Goal: Task Accomplishment & Management: Use online tool/utility

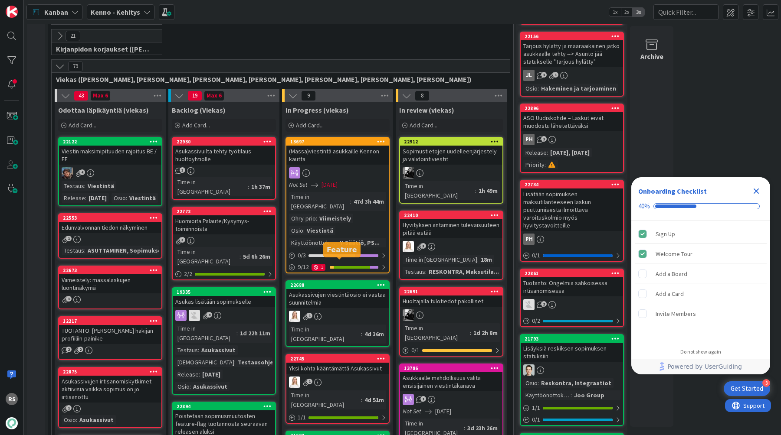
scroll to position [254, 0]
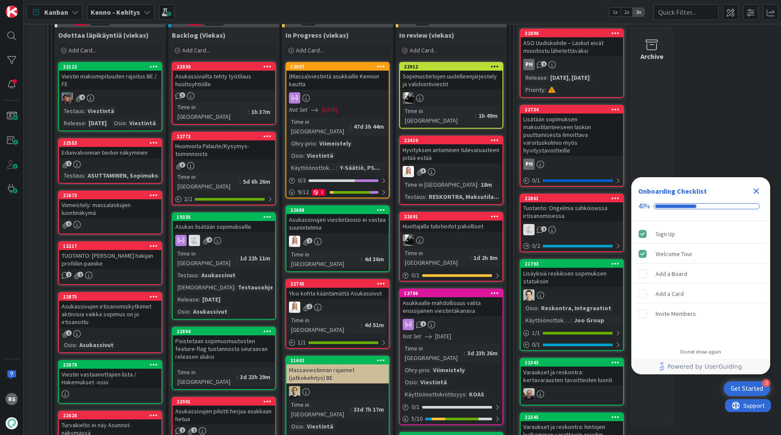
click at [232, 221] on div "Asukas lisätään sopimukselle" at bounding box center [224, 226] width 102 height 11
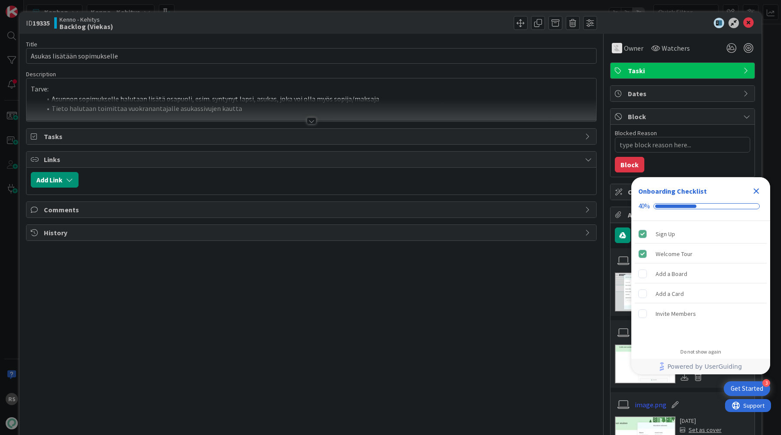
click at [307, 122] on div at bounding box center [312, 121] width 10 height 7
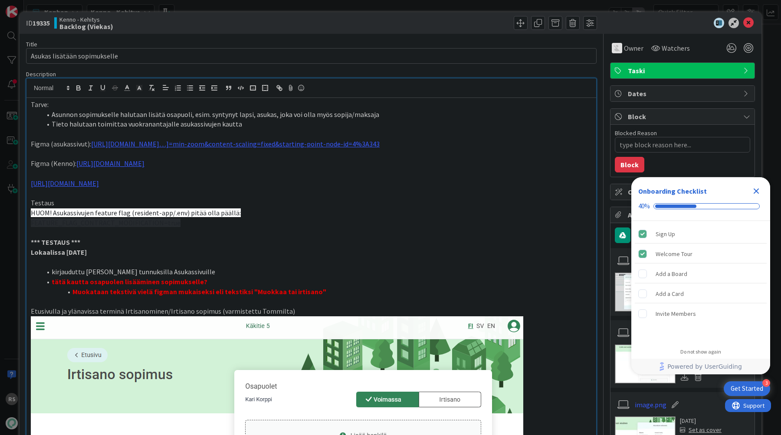
click at [370, 59] on input "Asukas lisätään sopimukselle" at bounding box center [311, 56] width 570 height 16
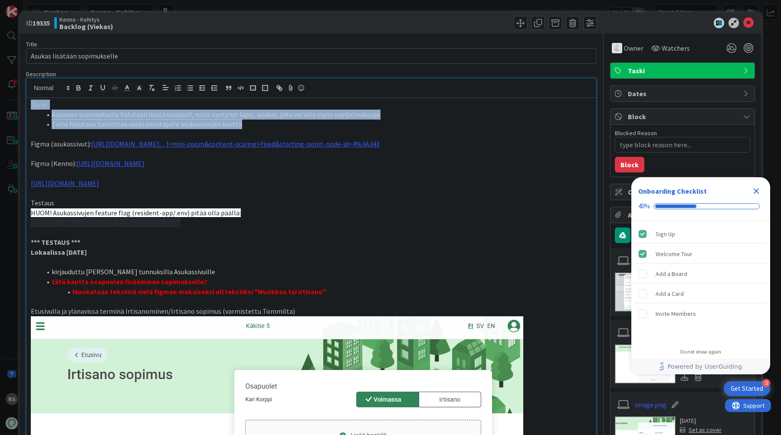
drag, startPoint x: 245, startPoint y: 127, endPoint x: 0, endPoint y: 101, distance: 246.0
click at [0, 101] on div "ID 19335 Kenno - Kehitys Backlog (Viekas) Title 28 / 128 Asukas lisätään sopimu…" at bounding box center [390, 217] width 781 height 435
copy div "Tarve: Asunnon sopimukselle halutaan lisätä osapuoli, esim. syntynyt lapsi, asu…"
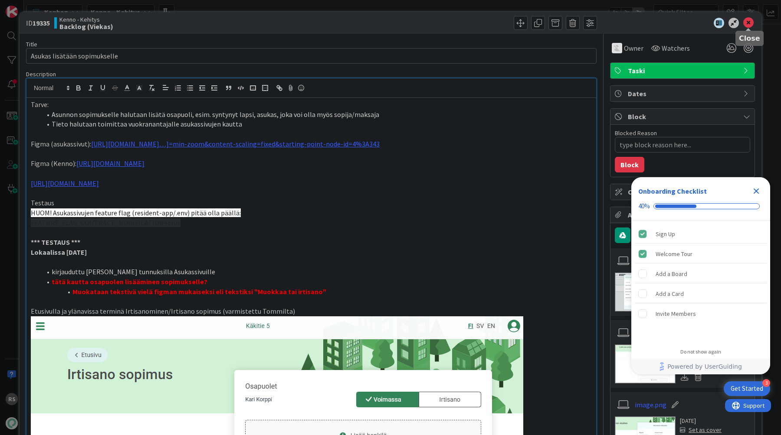
click at [746, 27] on icon at bounding box center [748, 23] width 10 height 10
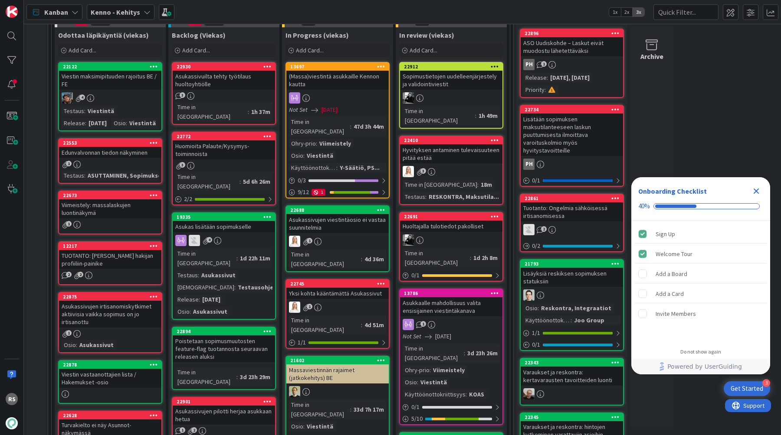
click at [203, 144] on div "Huomioita Palaute/Kysymys-toiminnoista" at bounding box center [224, 150] width 102 height 19
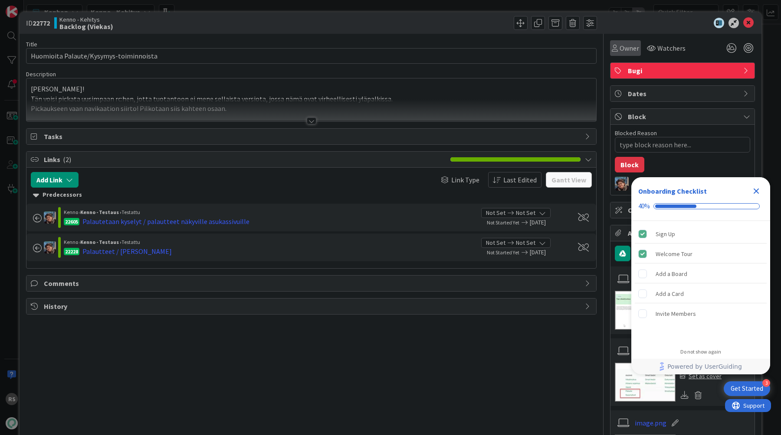
click at [620, 44] on span "Owner" at bounding box center [629, 48] width 20 height 10
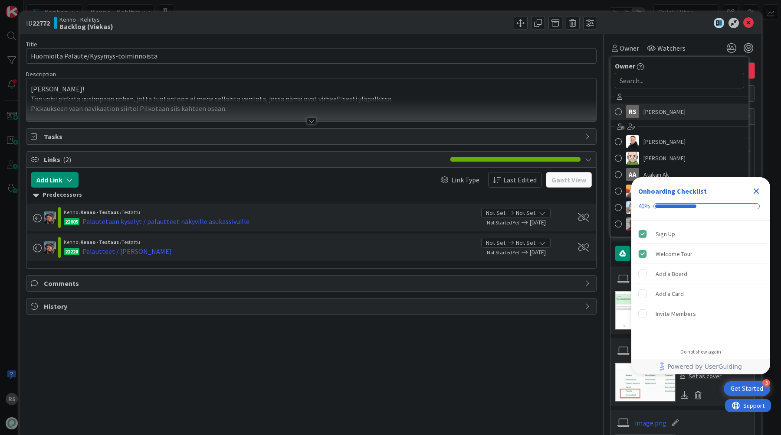
click at [645, 112] on span "[PERSON_NAME]" at bounding box center [664, 111] width 42 height 13
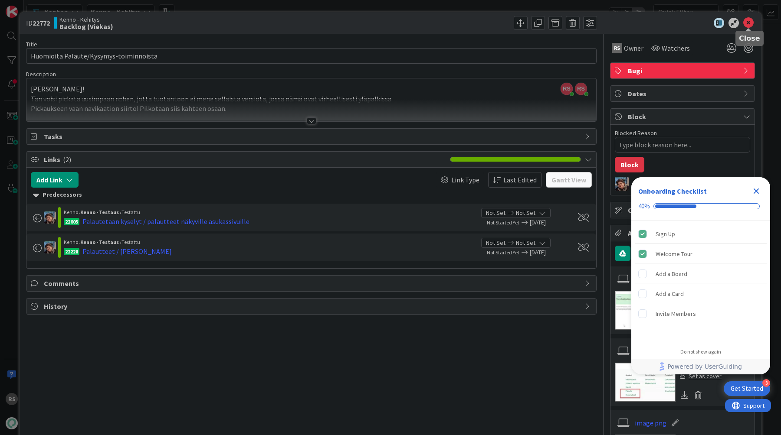
click at [750, 23] on icon at bounding box center [748, 23] width 10 height 10
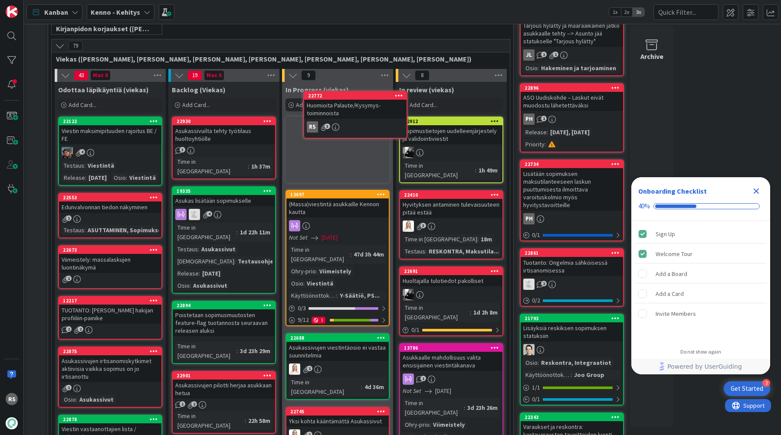
scroll to position [186, 0]
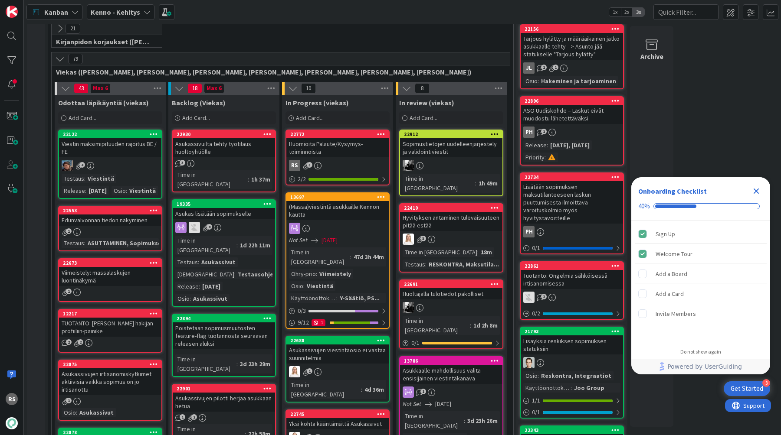
click at [320, 147] on div "Huomioita Palaute/Kysymys-toiminnoista" at bounding box center [337, 147] width 102 height 19
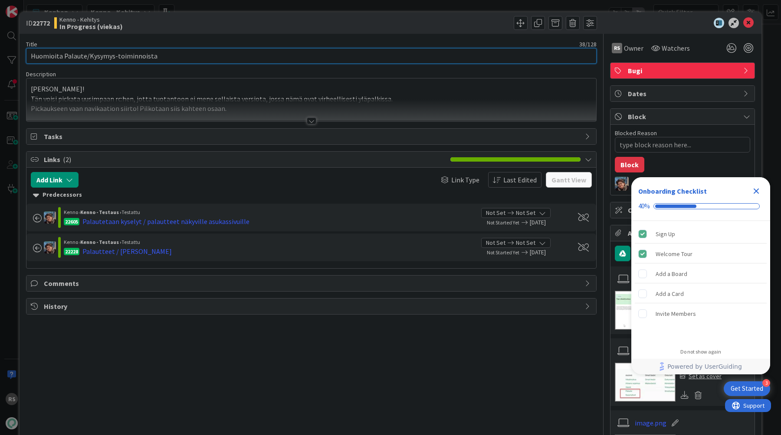
click at [318, 58] on input "Huomioita Palaute/Kysymys-toiminnoista" at bounding box center [311, 56] width 570 height 16
click at [311, 121] on div at bounding box center [312, 121] width 10 height 7
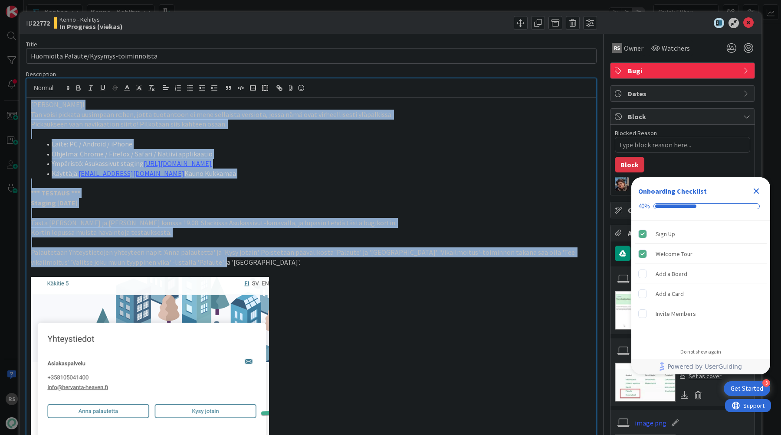
drag, startPoint x: 192, startPoint y: 263, endPoint x: 26, endPoint y: 107, distance: 227.7
copy div "HUOM HUOM! Tän voisi pickata uusimpaan rc:hen, jotta tuotantoon ei mene sellais…"
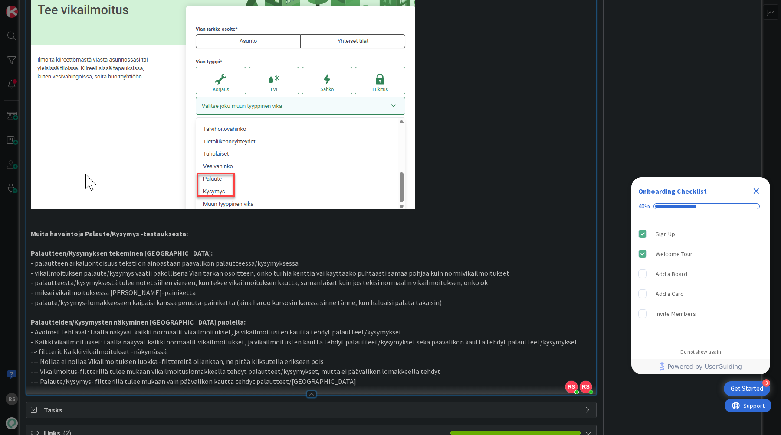
scroll to position [771, 0]
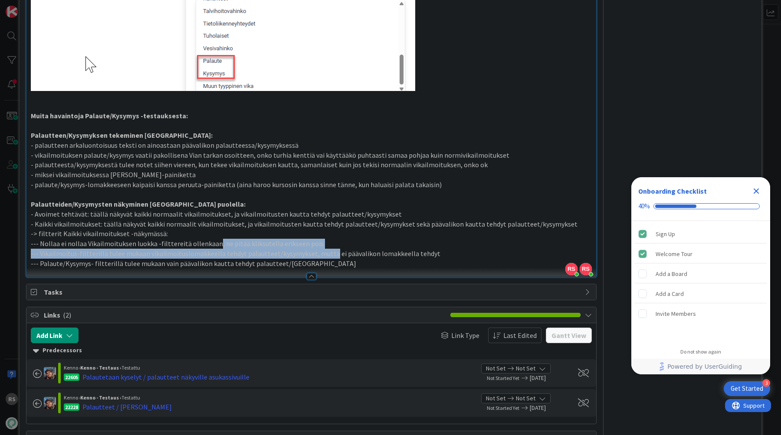
drag, startPoint x: 322, startPoint y: 258, endPoint x: 204, endPoint y: 239, distance: 119.1
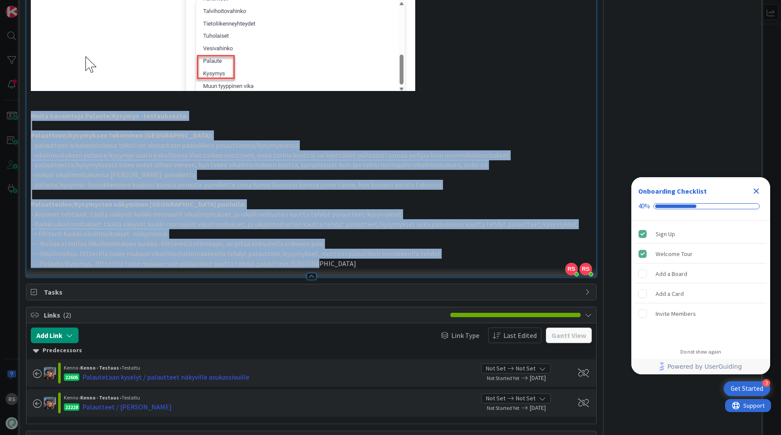
drag, startPoint x: 307, startPoint y: 265, endPoint x: 19, endPoint y: 115, distance: 324.6
click at [19, 115] on div "ID 22772 Kenno - Kehitys In Progress (viekas) Title 38 / 128 Huomioita Palaute/…" at bounding box center [390, 217] width 781 height 435
copy div "Muita havaintoja Palaute/Kysymys -testauksesta: Palautteen/Kysymyksen tekeminen…"
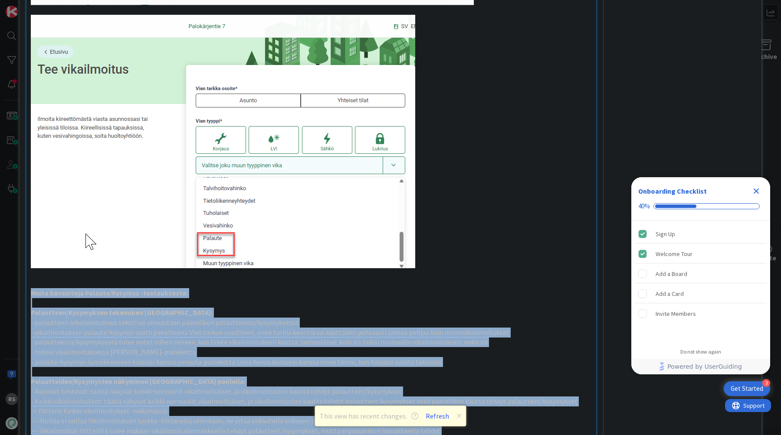
scroll to position [523, 0]
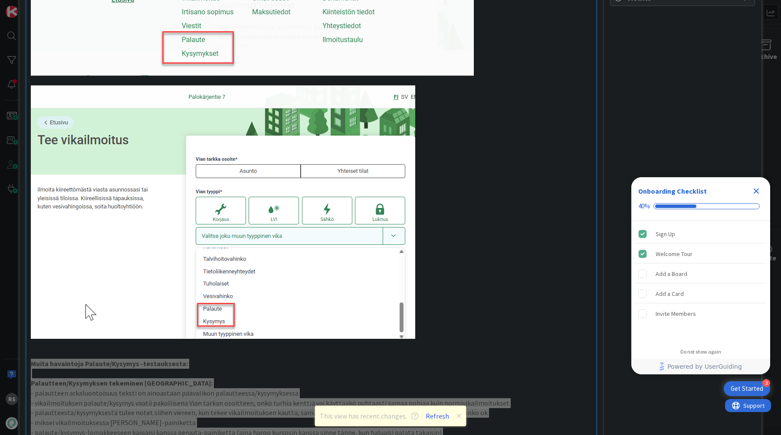
type textarea "x"
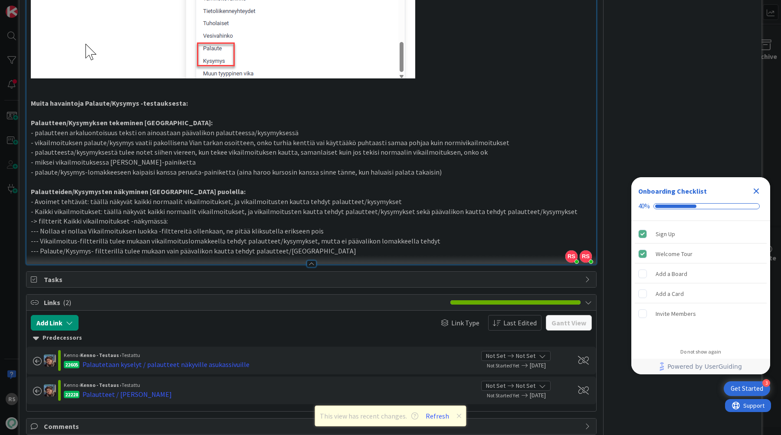
scroll to position [820, 0]
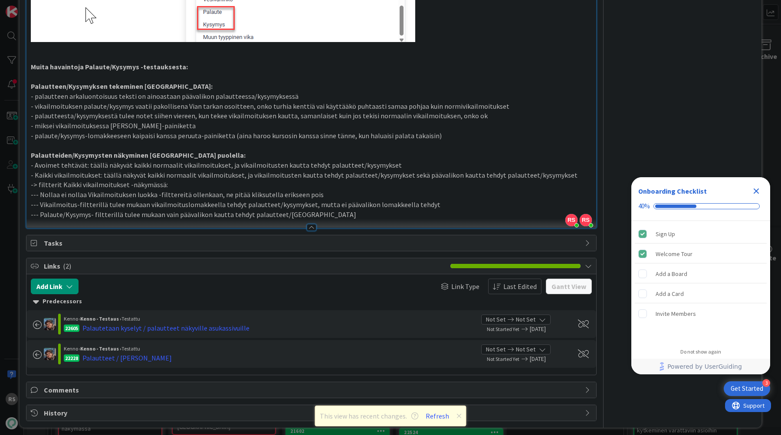
type textarea "x"
